Goal: Find specific page/section: Find specific page/section

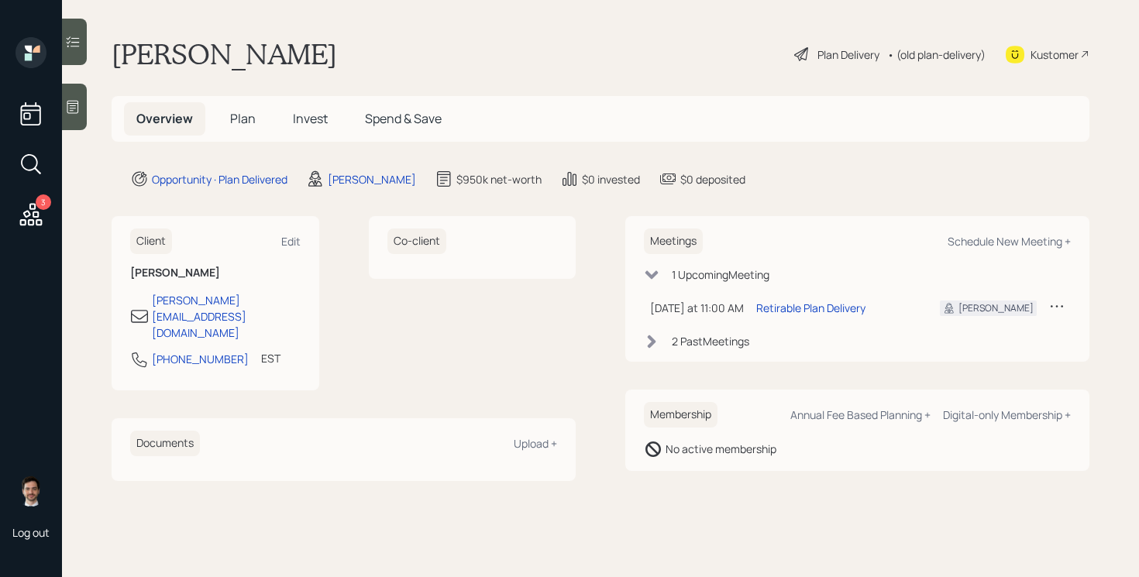
click at [30, 208] on icon at bounding box center [31, 214] width 22 height 22
click at [246, 114] on span "Plan" at bounding box center [243, 118] width 26 height 17
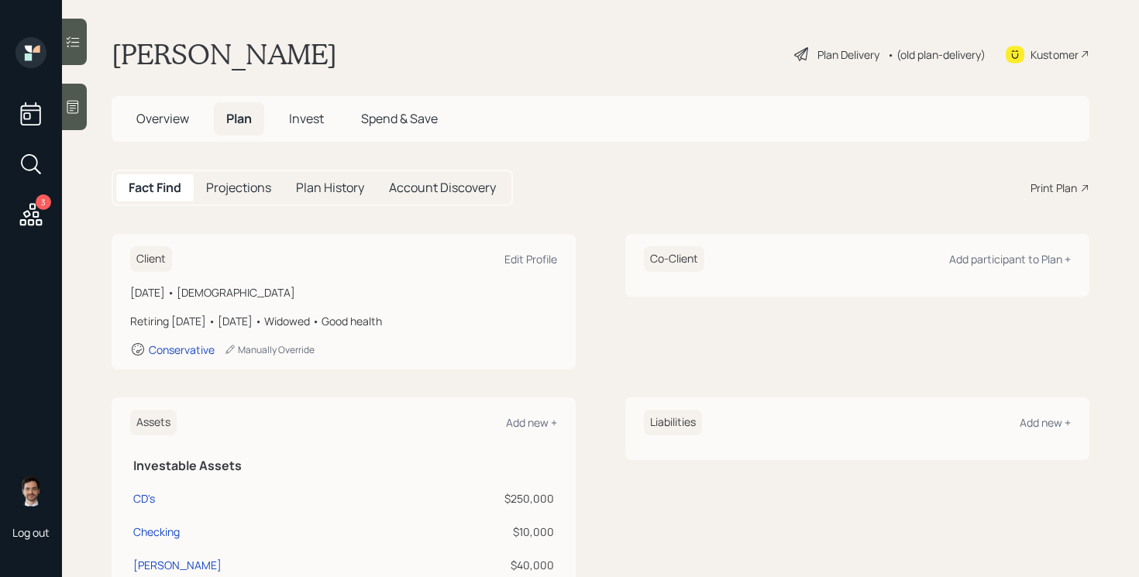
click at [33, 219] on icon at bounding box center [31, 214] width 22 height 22
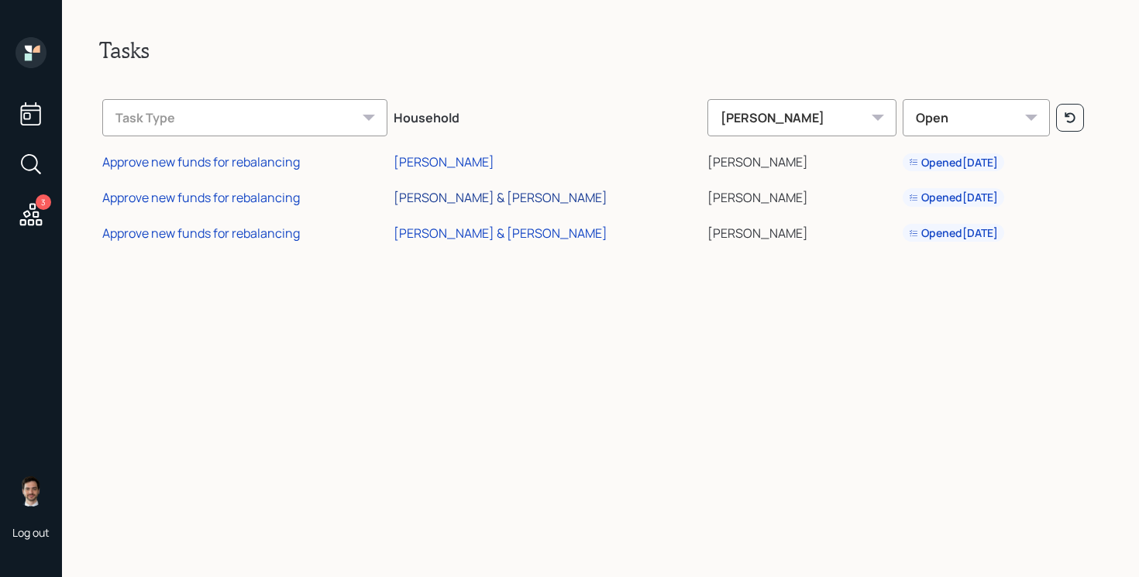
click at [481, 200] on div "[PERSON_NAME] & [PERSON_NAME]" at bounding box center [501, 197] width 214 height 17
